Goal: Find specific fact: Find specific fact

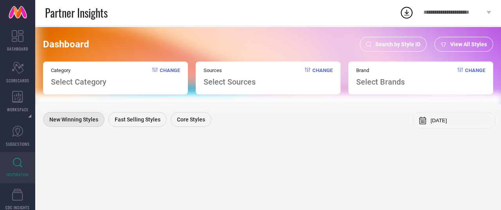
click at [409, 43] on span "Search by Style ID" at bounding box center [397, 44] width 45 height 6
click at [397, 43] on span "Search by Style ID" at bounding box center [397, 44] width 45 height 6
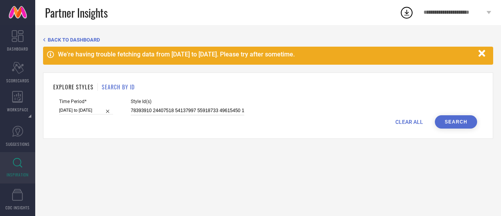
click at [213, 108] on input at bounding box center [188, 110] width 114 height 9
click at [483, 50] on icon "button" at bounding box center [482, 54] width 10 height 10
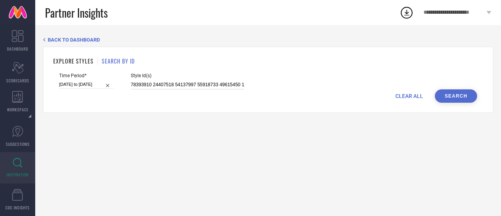
click at [200, 85] on input at bounding box center [188, 84] width 114 height 9
paste input "25662496 23826514 21880668 21866180 13064060 25662576 21880648 21866154 2566251…"
type input "25662496 23826514 21880668 21866180 13064060 25662576 21880648 21866154 2566251…"
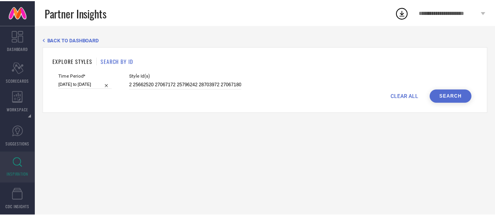
scroll to position [0, 0]
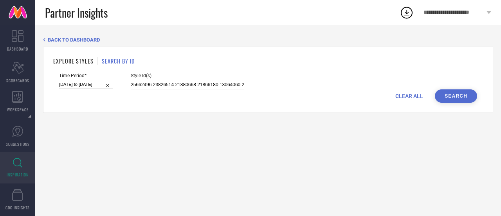
click at [448, 99] on button "Search" at bounding box center [456, 95] width 42 height 13
